Goal: Navigation & Orientation: Find specific page/section

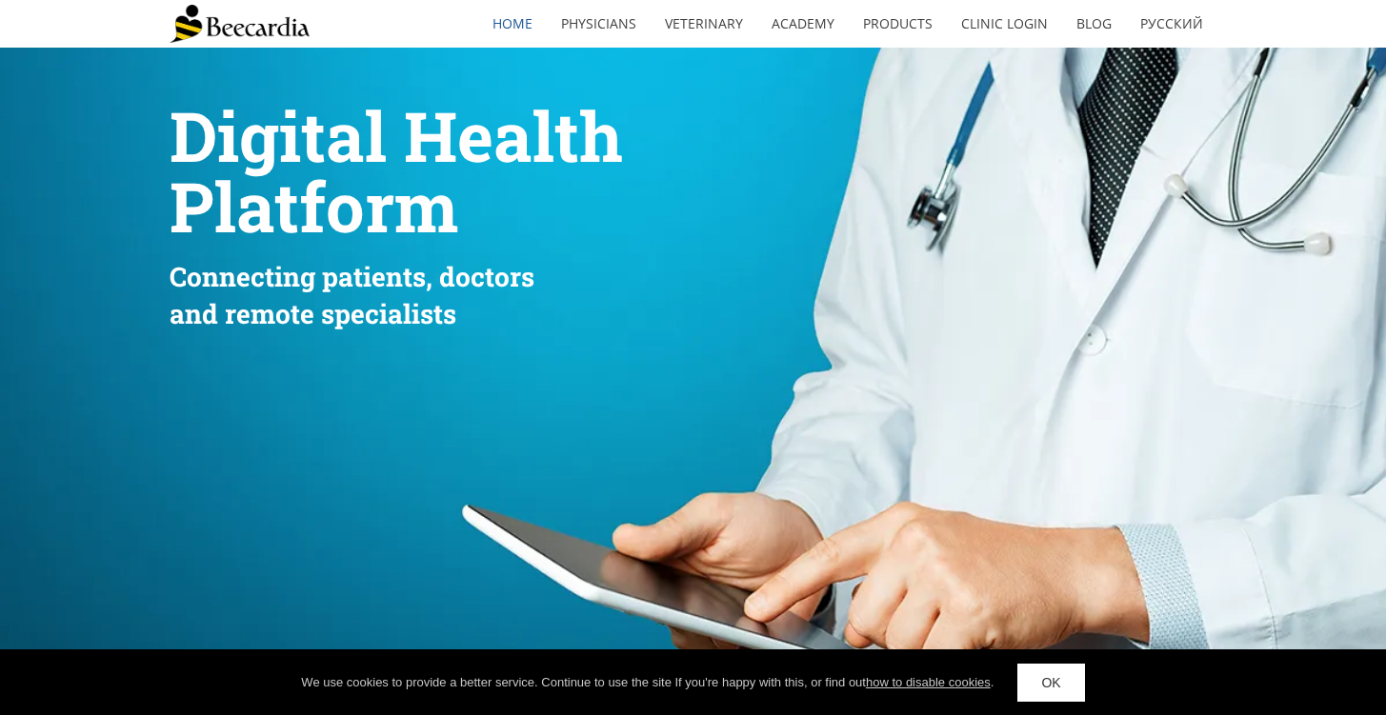
click at [759, 226] on p "Platform" at bounding box center [508, 213] width 677 height 71
click at [245, 22] on img at bounding box center [240, 24] width 140 height 38
click at [285, 23] on img at bounding box center [240, 24] width 140 height 38
click at [998, 30] on link "Clinic Login" at bounding box center [1004, 24] width 115 height 44
